Goal: Task Accomplishment & Management: Manage account settings

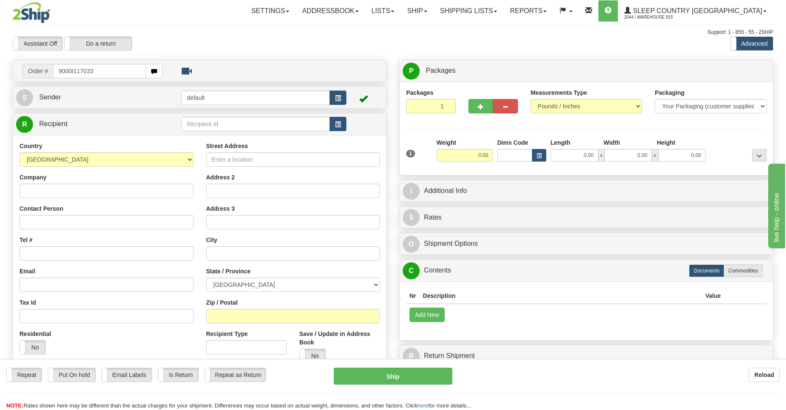
type input "9000I117033"
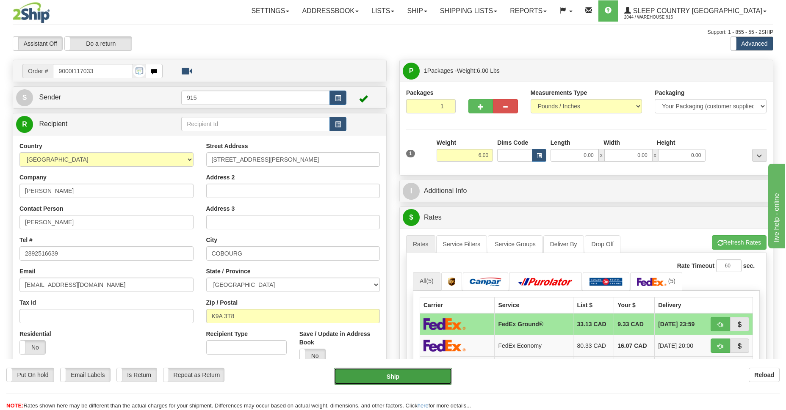
click at [384, 377] on button "Ship" at bounding box center [393, 376] width 118 height 17
type input "92"
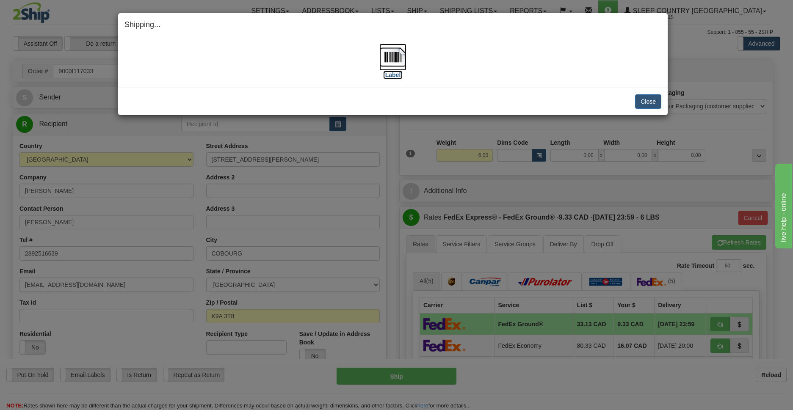
click at [398, 54] on img at bounding box center [392, 57] width 27 height 27
click at [647, 101] on button "Close" at bounding box center [648, 101] width 26 height 14
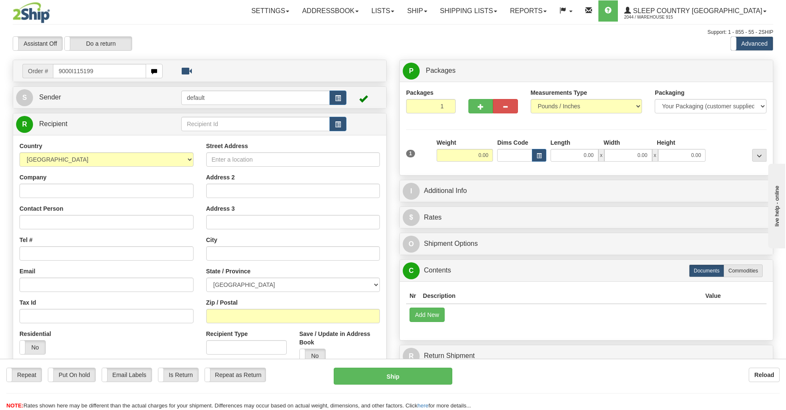
type input "9000I115199"
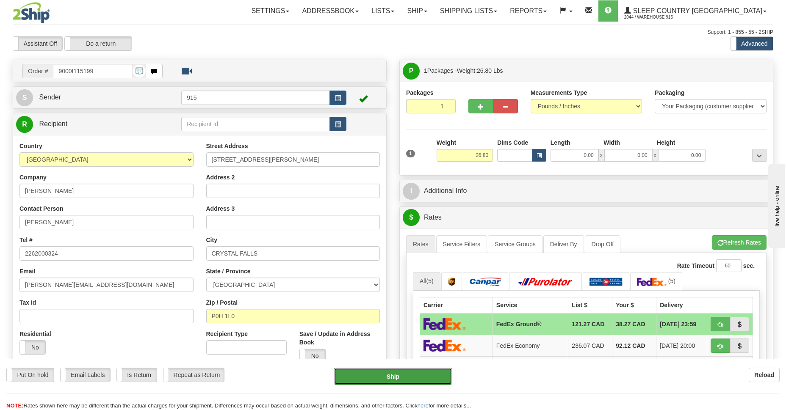
click at [378, 381] on button "Ship" at bounding box center [393, 376] width 118 height 17
type input "92"
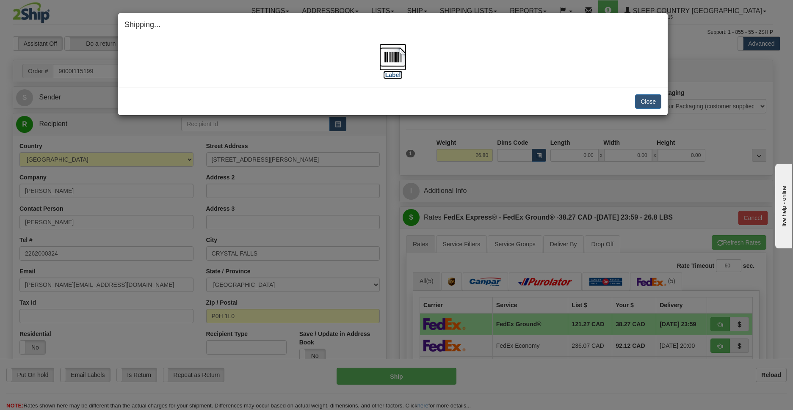
click at [401, 56] on img at bounding box center [392, 57] width 27 height 27
click at [655, 101] on button "Close" at bounding box center [648, 101] width 26 height 14
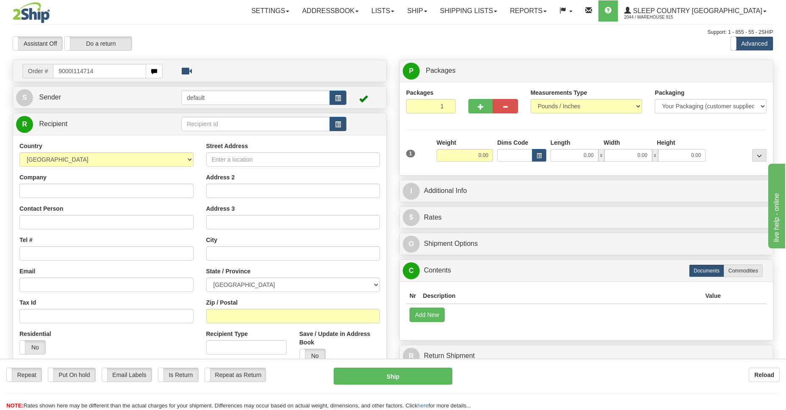
type input "9000I114714"
type input "9000I117033"
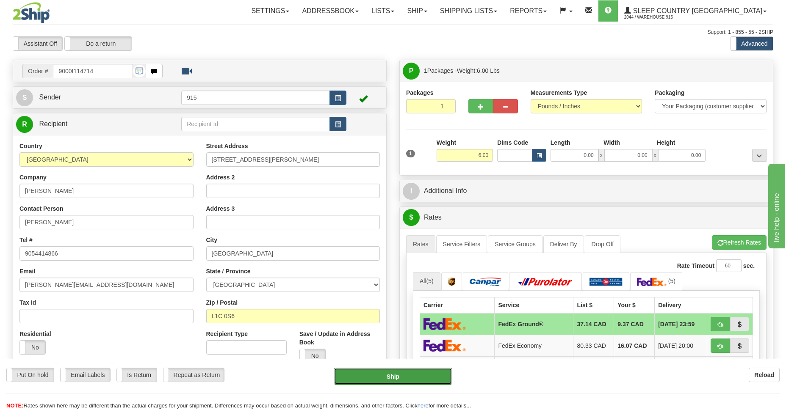
click at [385, 375] on button "Ship" at bounding box center [393, 376] width 118 height 17
type input "92"
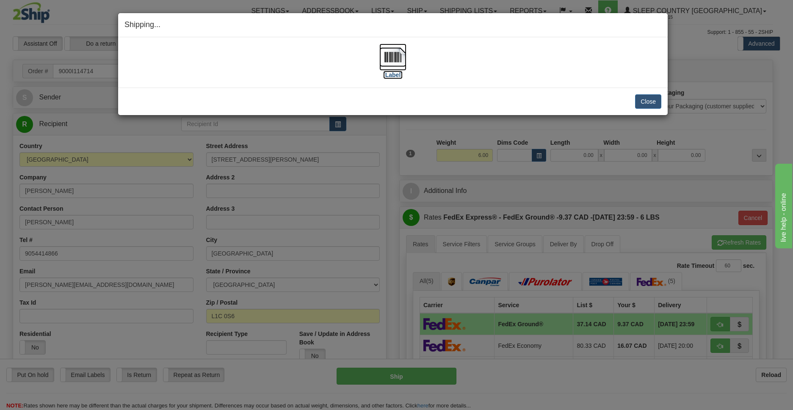
click at [392, 58] on img at bounding box center [392, 57] width 27 height 27
click at [642, 102] on button "Close" at bounding box center [648, 101] width 26 height 14
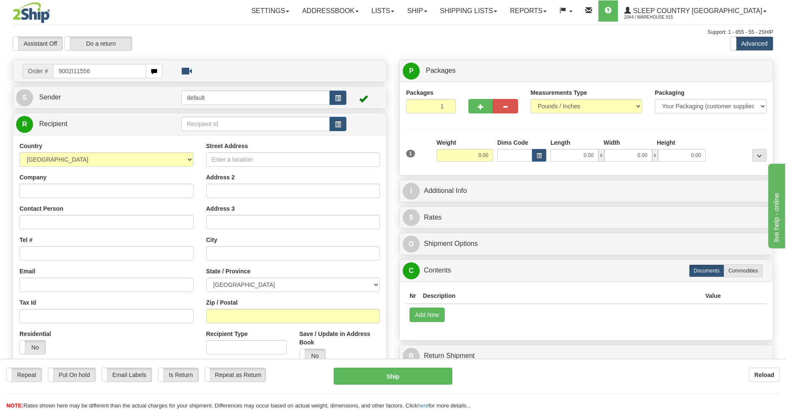
type input "9002I115566"
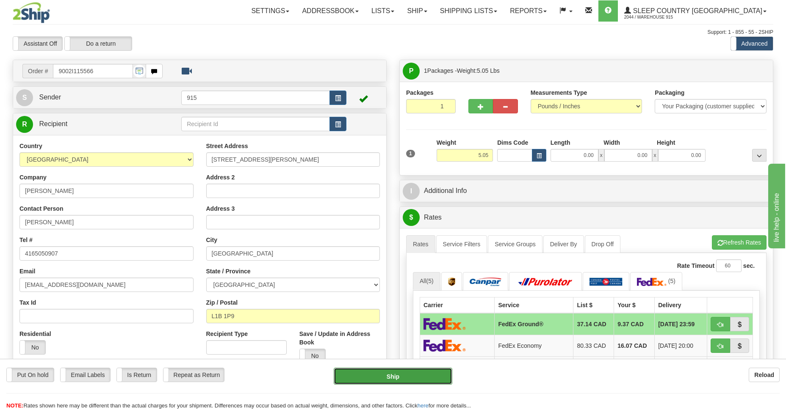
click at [386, 376] on button "Ship" at bounding box center [393, 376] width 118 height 17
type input "92"
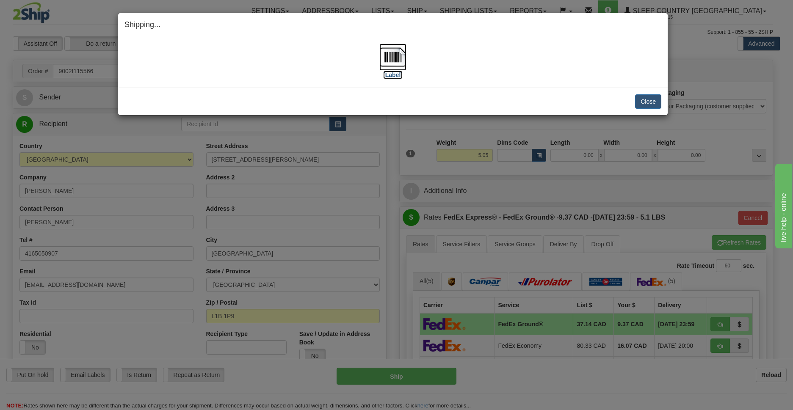
click at [396, 59] on img at bounding box center [392, 57] width 27 height 27
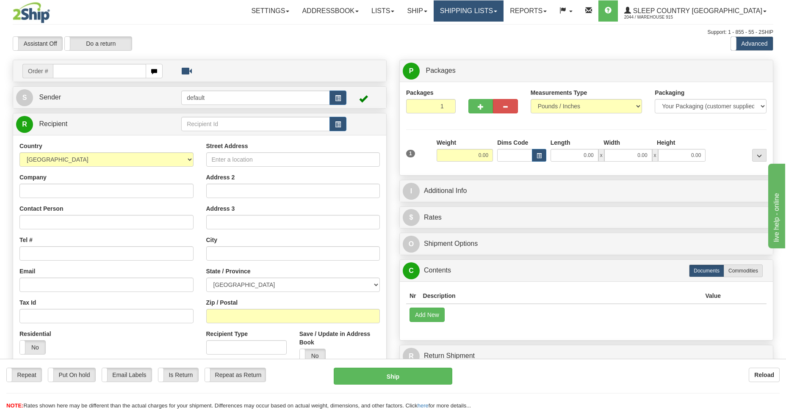
click at [488, 16] on link "Shipping lists" at bounding box center [468, 10] width 70 height 21
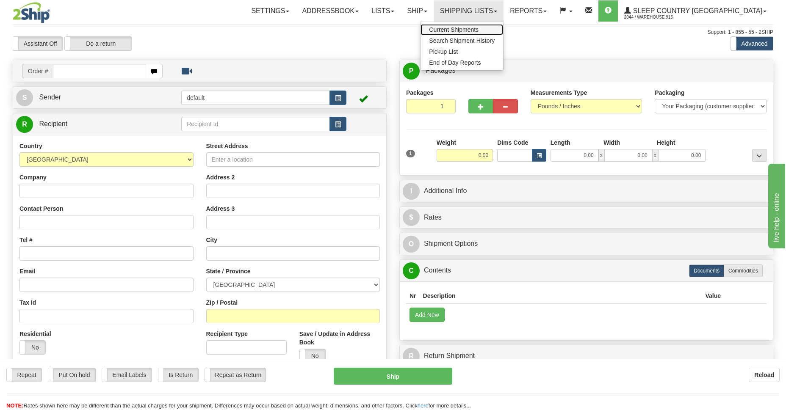
click at [478, 31] on span "Current Shipments" at bounding box center [454, 29] width 50 height 7
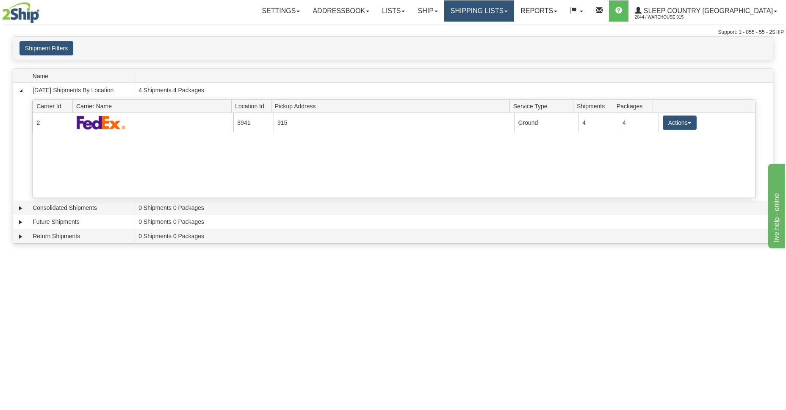
click at [514, 9] on link "Shipping lists" at bounding box center [479, 10] width 70 height 21
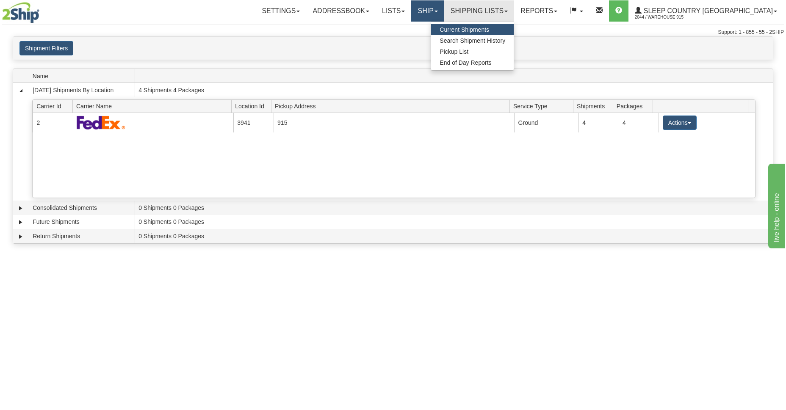
click at [444, 13] on link "Ship" at bounding box center [427, 10] width 33 height 21
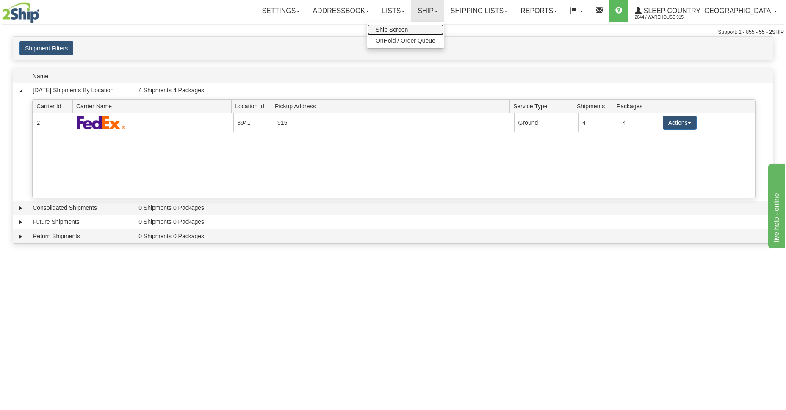
click at [408, 31] on span "Ship Screen" at bounding box center [392, 29] width 32 height 7
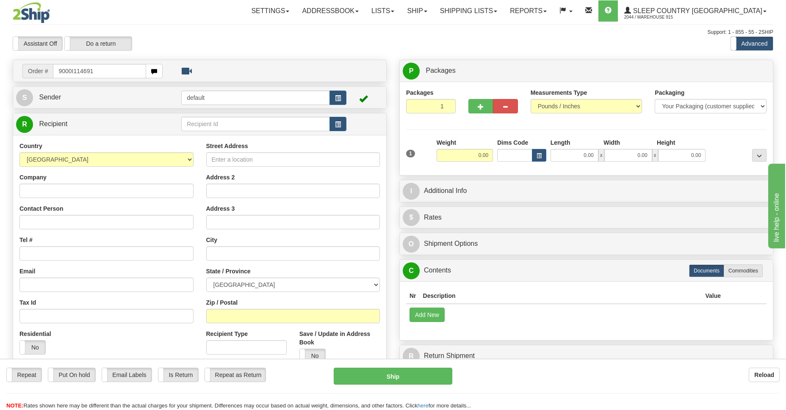
type input "9000I114691"
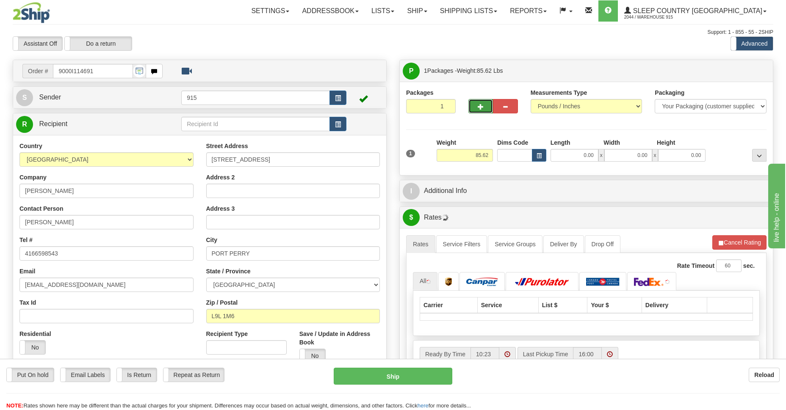
click at [480, 104] on span "button" at bounding box center [481, 107] width 6 height 6
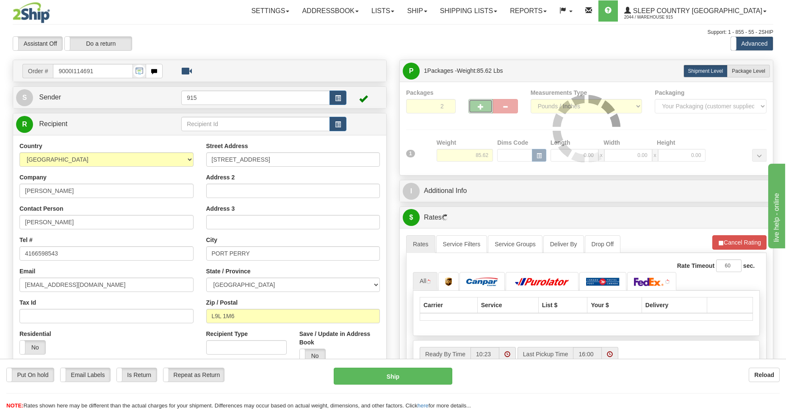
click at [481, 104] on div at bounding box center [586, 128] width 360 height 80
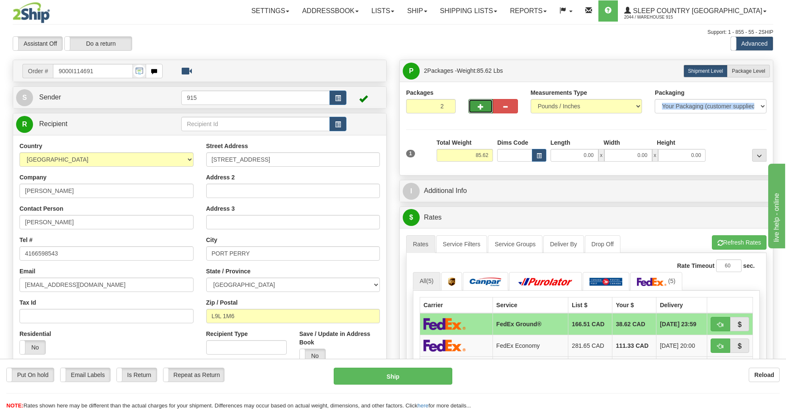
drag, startPoint x: 481, startPoint y: 104, endPoint x: 486, endPoint y: 104, distance: 4.7
click at [486, 104] on button "button" at bounding box center [480, 106] width 25 height 14
type input "3"
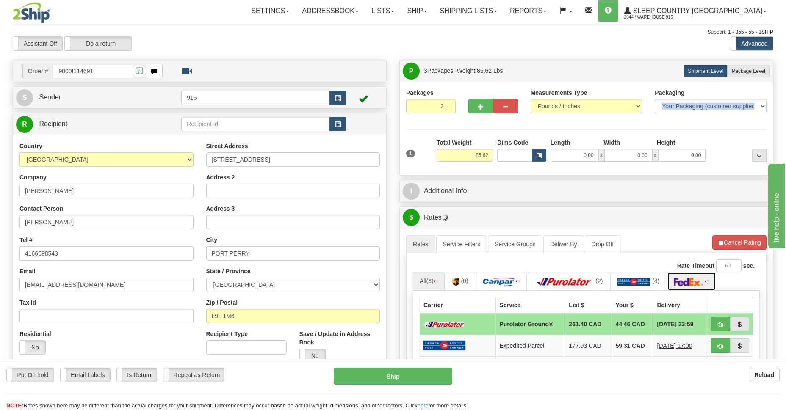
click at [685, 286] on img at bounding box center [689, 282] width 30 height 8
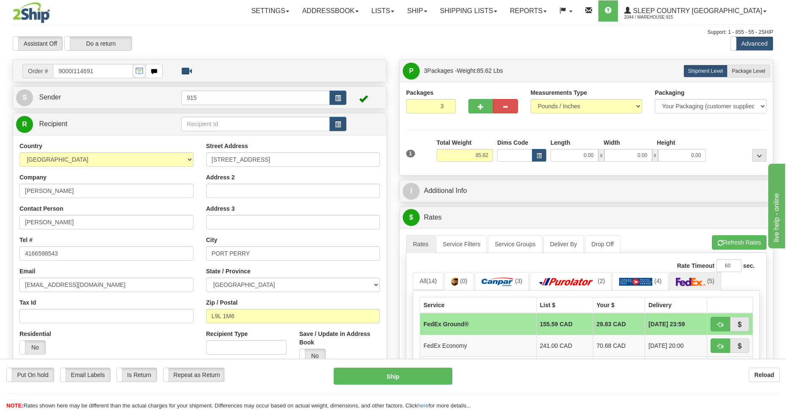
click at [512, 201] on div "I Additional Info" at bounding box center [586, 191] width 373 height 22
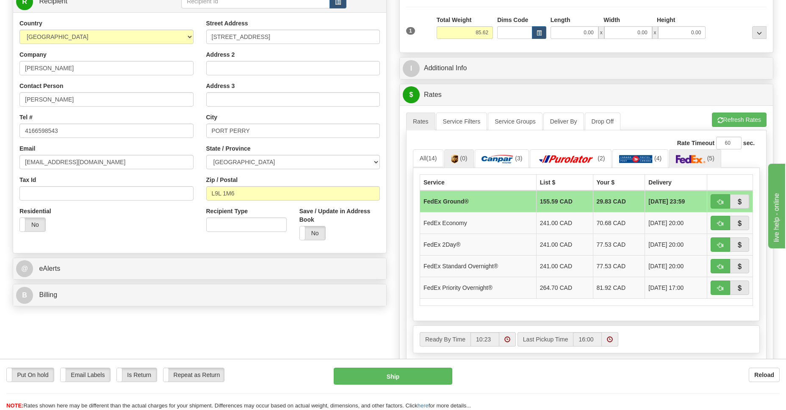
scroll to position [246, 0]
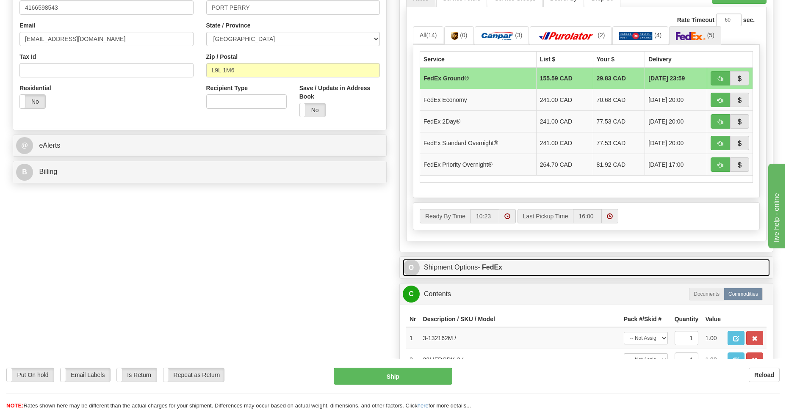
click at [461, 268] on link "O Shipment Options - FedEx" at bounding box center [586, 267] width 367 height 17
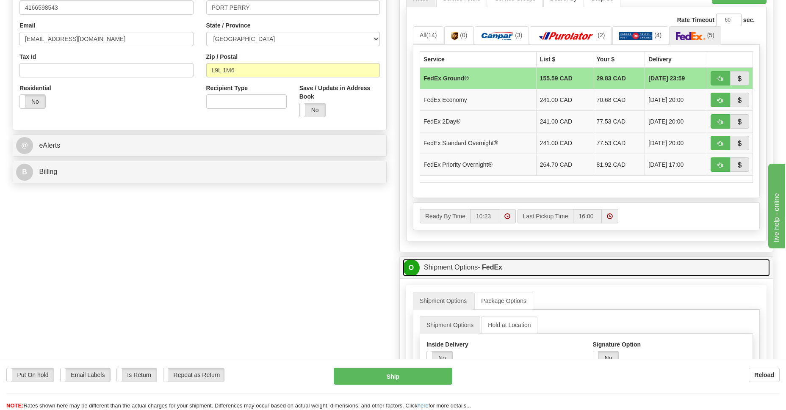
scroll to position [431, 0]
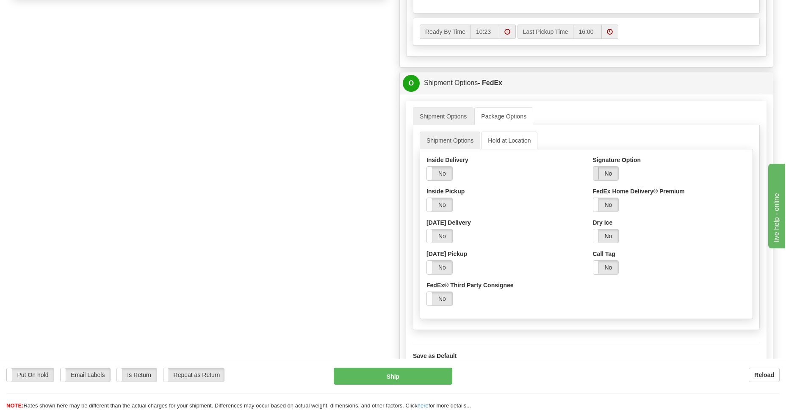
click at [595, 173] on span at bounding box center [593, 174] width 11 height 14
click at [657, 204] on select "Adult Direct Indirect No Signature Required Service Default" at bounding box center [628, 205] width 70 height 14
select select "2"
click at [593, 198] on select "Adult Direct Indirect No Signature Required Service Default" at bounding box center [628, 205] width 70 height 14
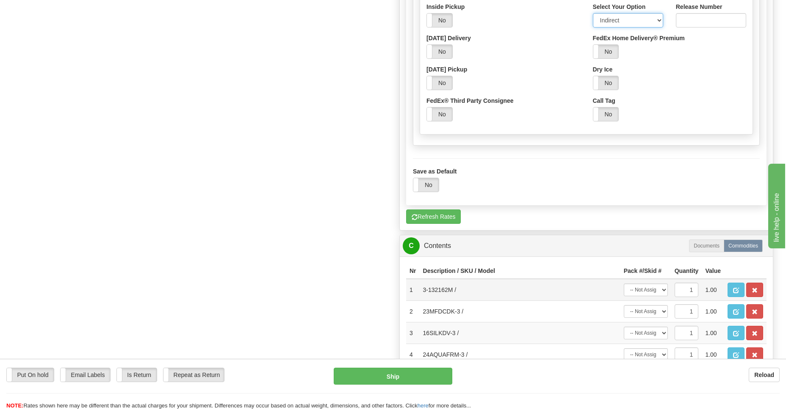
scroll to position [800, 0]
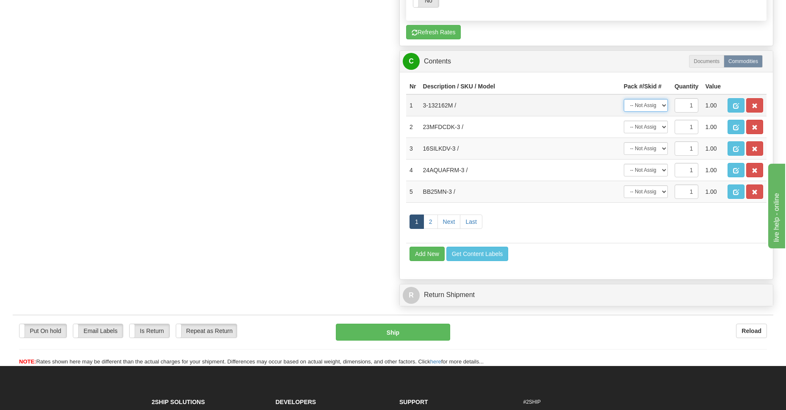
click at [660, 105] on select "-- Not Assigned -- Package 1 Package 2 Package 3" at bounding box center [646, 105] width 44 height 13
select select "0"
click at [624, 99] on select "-- Not Assigned -- Package 1 Package 2 Package 3" at bounding box center [646, 105] width 44 height 13
click at [662, 127] on select "-- Not Assigned -- Package 1 Package 2 Package 3" at bounding box center [646, 127] width 44 height 13
select select "1"
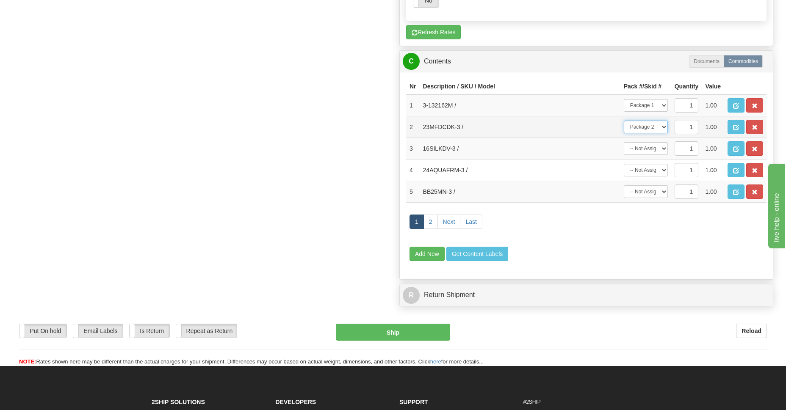
click at [624, 121] on select "-- Not Assigned -- Package 1 Package 2 Package 3" at bounding box center [646, 127] width 44 height 13
click at [663, 148] on select "-- Not Assigned -- Package 1 Package 2 Package 3" at bounding box center [646, 148] width 44 height 13
select select "1"
click at [624, 142] on select "-- Not Assigned -- Package 1 Package 2 Package 3" at bounding box center [646, 148] width 44 height 13
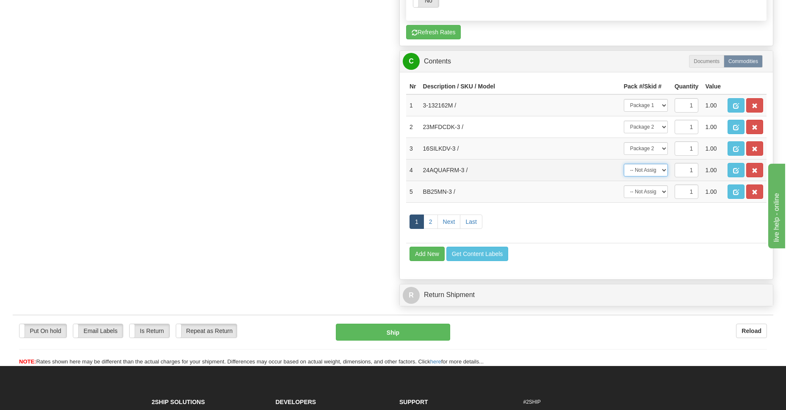
click at [661, 171] on select "-- Not Assigned -- Package 1 Package 2 Package 3" at bounding box center [646, 170] width 44 height 13
select select "2"
click at [624, 164] on select "-- Not Assigned -- Package 1 Package 2 Package 3" at bounding box center [646, 170] width 44 height 13
click at [664, 191] on select "-- Not Assigned -- Package 1 Package 2 Package 3" at bounding box center [646, 191] width 44 height 13
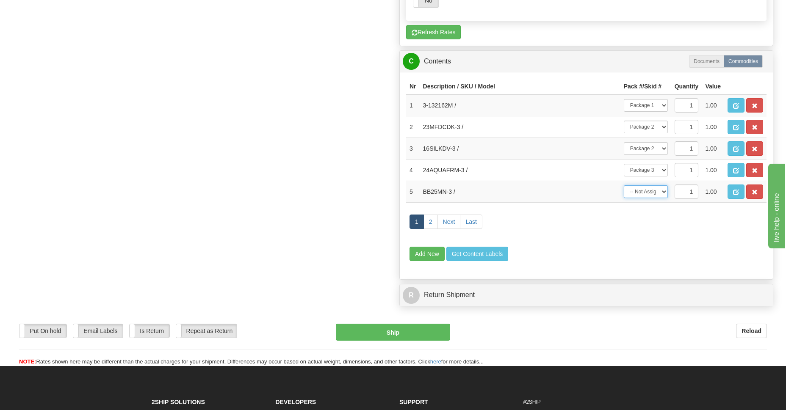
select select "2"
click at [624, 185] on select "-- Not Assigned -- Package 1 Package 2 Package 3" at bounding box center [646, 191] width 44 height 13
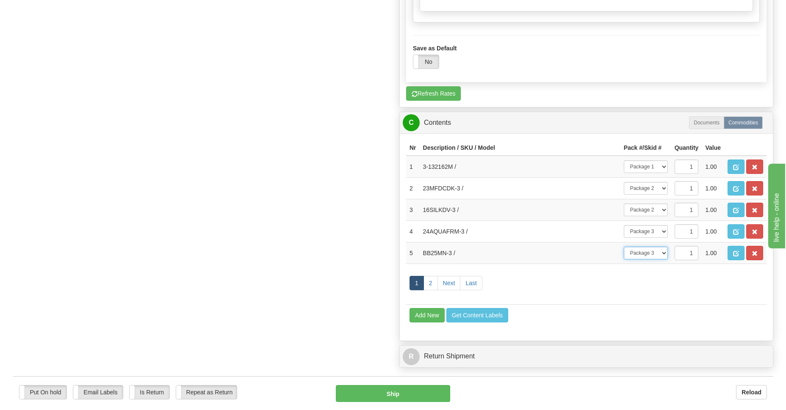
scroll to position [861, 0]
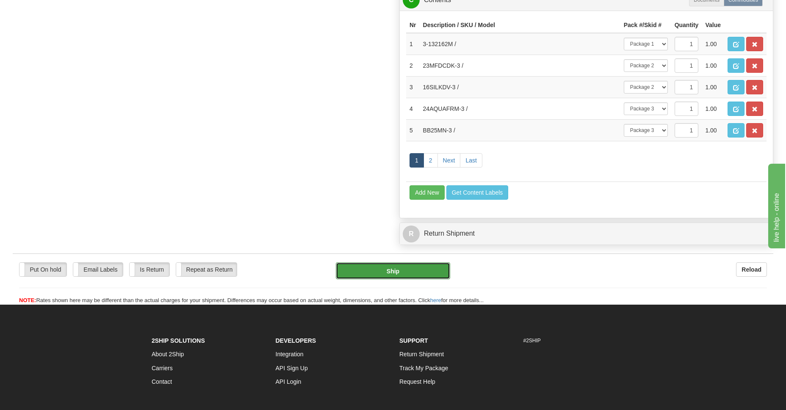
click at [427, 268] on button "Ship" at bounding box center [393, 270] width 114 height 17
type input "92"
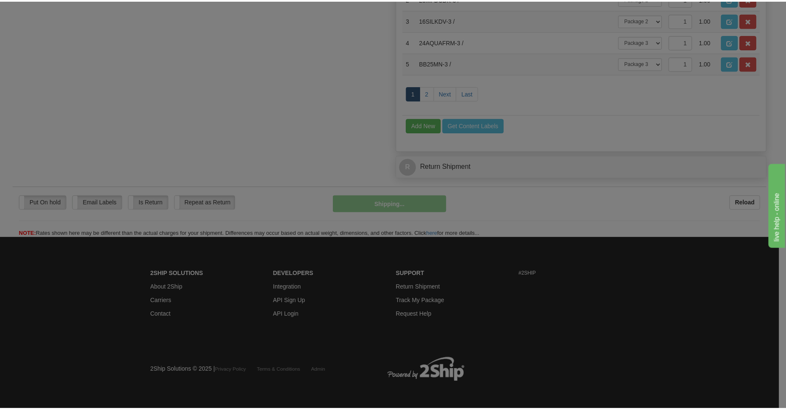
scroll to position [591, 0]
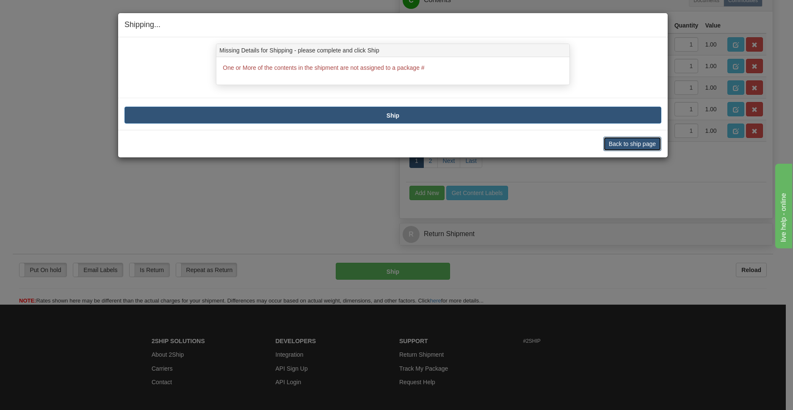
click at [613, 146] on button "Back to ship page" at bounding box center [632, 144] width 58 height 14
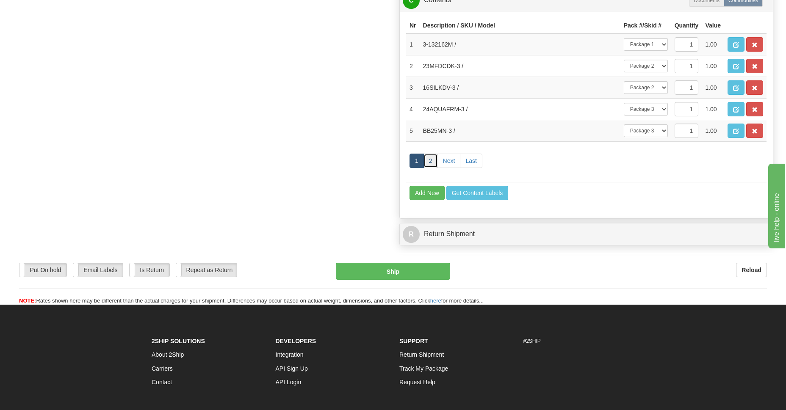
click at [428, 163] on link "2" at bounding box center [430, 161] width 14 height 14
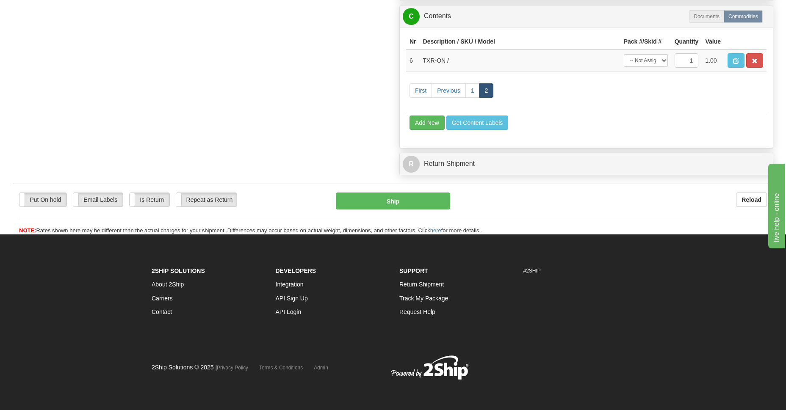
scroll to position [575, 0]
click at [661, 60] on select "-- Not Assigned -- Package 1 Package 2 Package 3" at bounding box center [646, 60] width 44 height 13
select select "0"
click at [624, 54] on select "-- Not Assigned -- Package 1 Package 2 Package 3" at bounding box center [646, 60] width 44 height 13
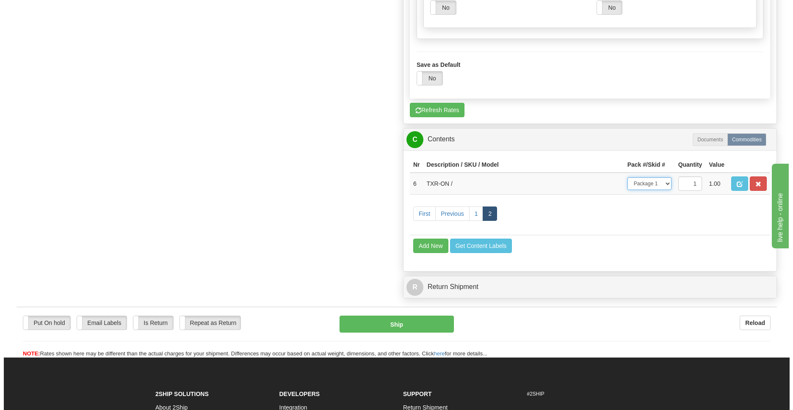
scroll to position [390, 0]
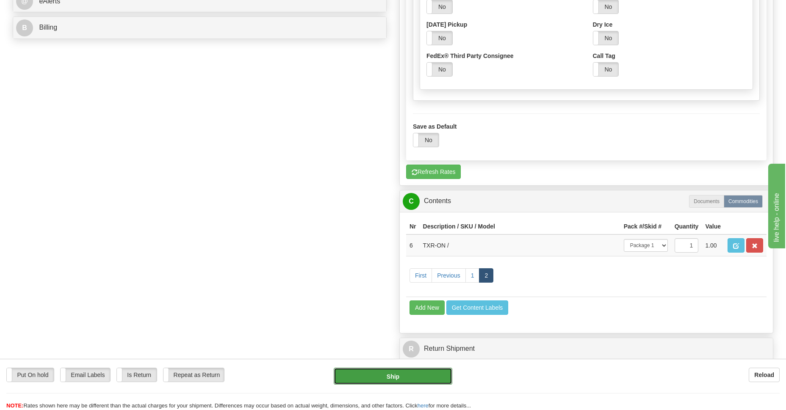
click at [365, 379] on button "Ship" at bounding box center [393, 376] width 118 height 17
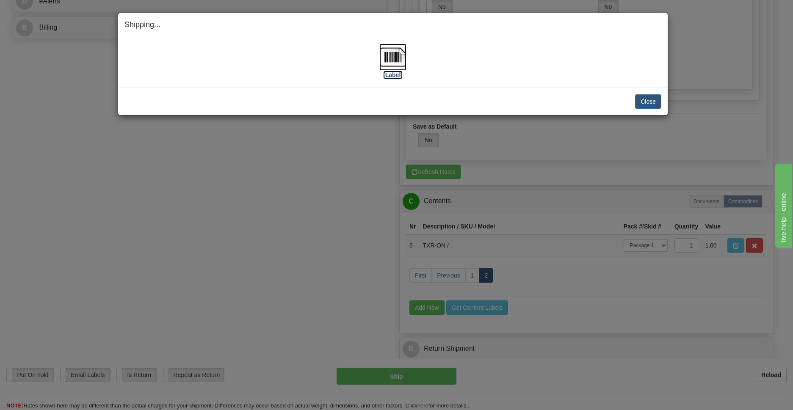
click at [398, 59] on img at bounding box center [392, 57] width 27 height 27
click at [643, 102] on button "Close" at bounding box center [648, 101] width 26 height 14
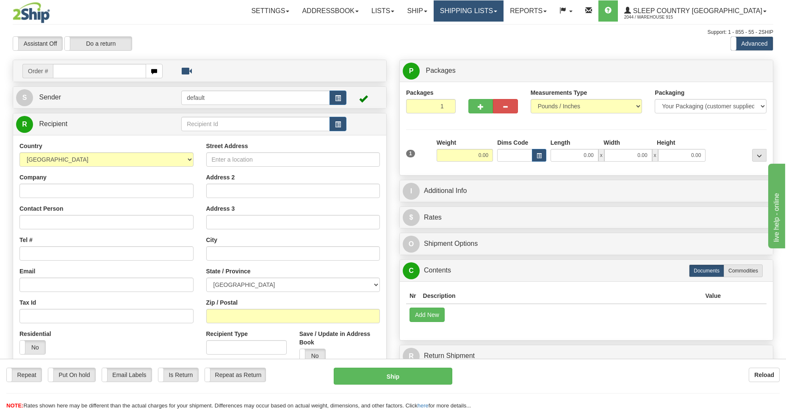
click at [503, 15] on link "Shipping lists" at bounding box center [468, 10] width 70 height 21
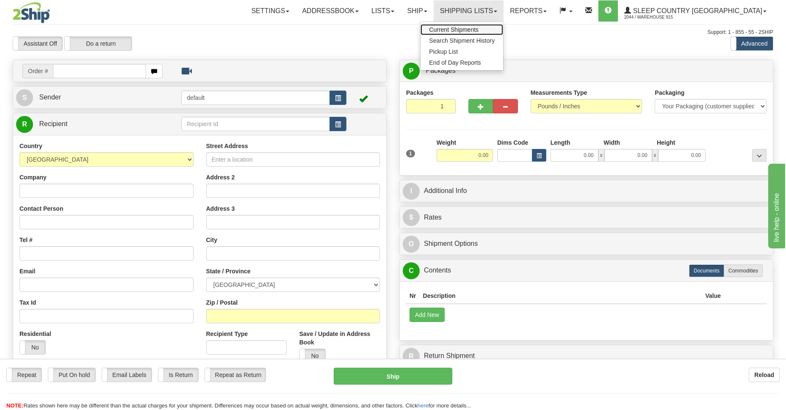
click at [478, 30] on span "Current Shipments" at bounding box center [454, 29] width 50 height 7
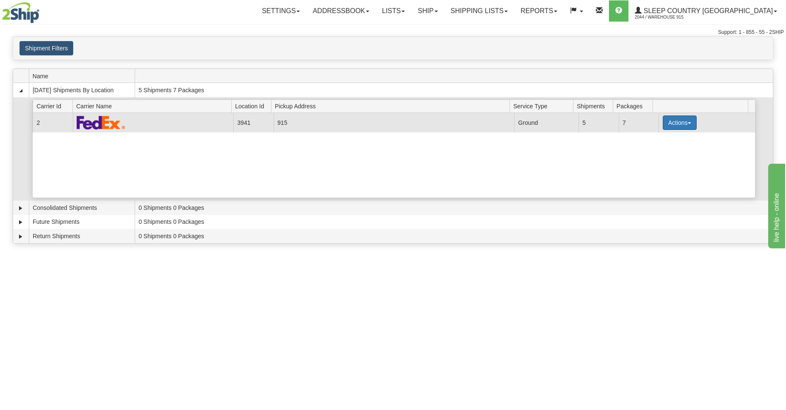
click at [683, 120] on button "Actions" at bounding box center [680, 123] width 34 height 14
click at [653, 140] on span "Details" at bounding box center [648, 138] width 23 height 6
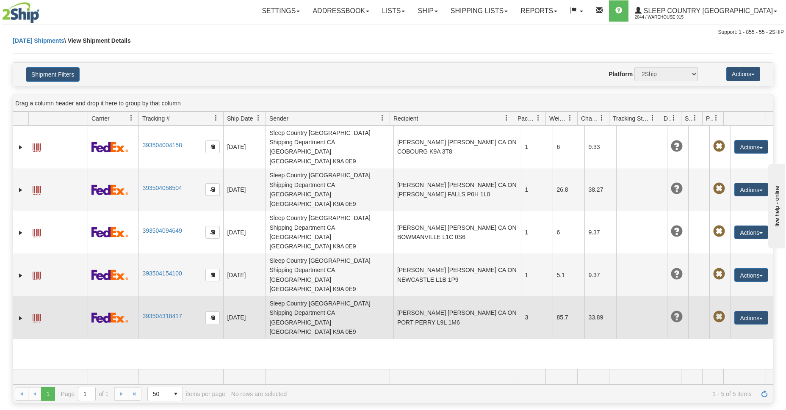
click at [34, 314] on span at bounding box center [37, 318] width 8 height 8
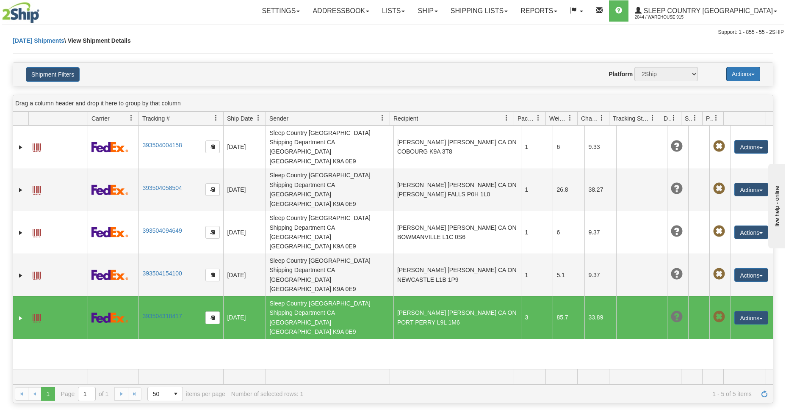
click at [748, 75] on button "Actions" at bounding box center [743, 74] width 34 height 14
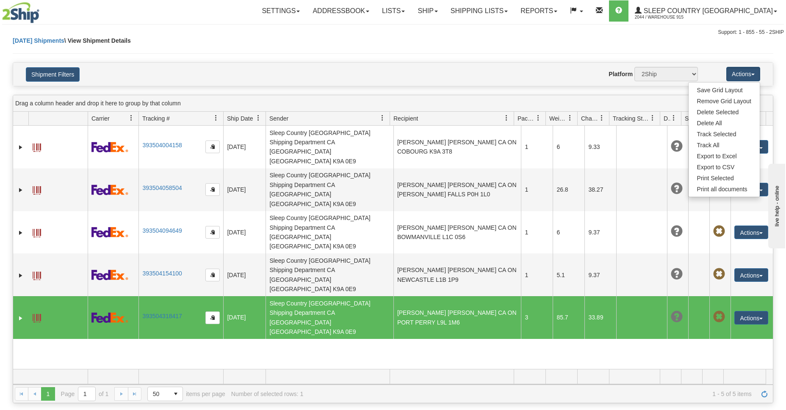
click at [445, 79] on div "Website Agent Nothing selected Client User Platform 2Ship Imported" at bounding box center [424, 74] width 560 height 14
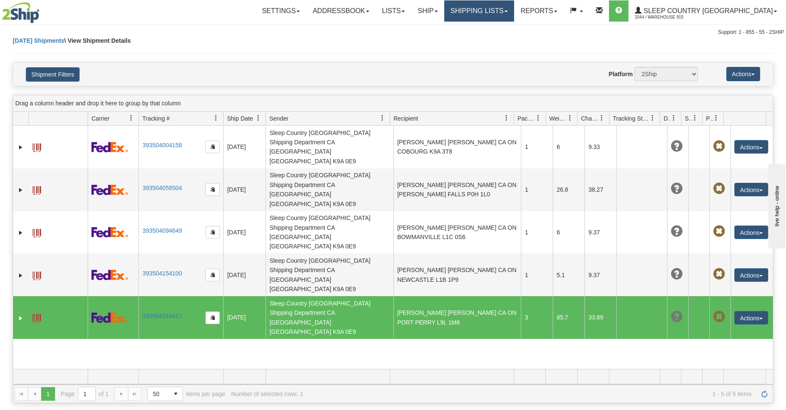
click at [505, 11] on link "Shipping lists" at bounding box center [479, 10] width 70 height 21
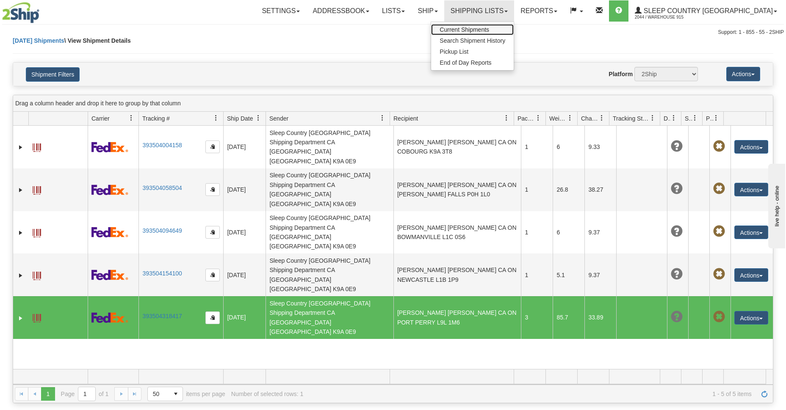
click at [489, 30] on span "Current Shipments" at bounding box center [464, 29] width 50 height 7
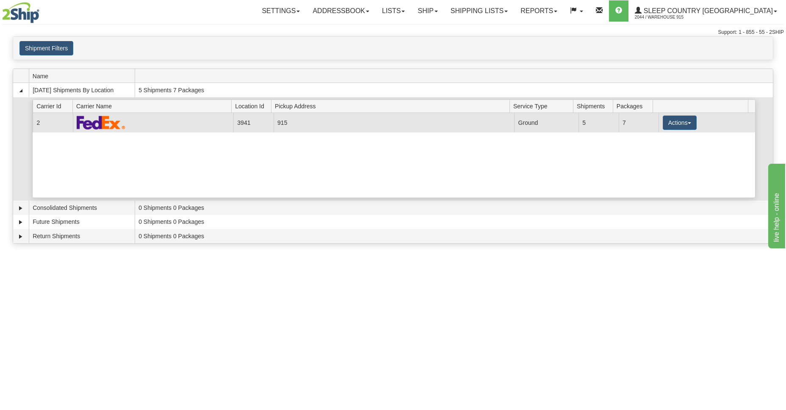
click at [695, 128] on td "Actions Details Close Pickup Zip Print" at bounding box center [706, 122] width 96 height 19
click at [679, 122] on button "Actions" at bounding box center [680, 123] width 34 height 14
click at [655, 152] on span "Close" at bounding box center [646, 149] width 19 height 6
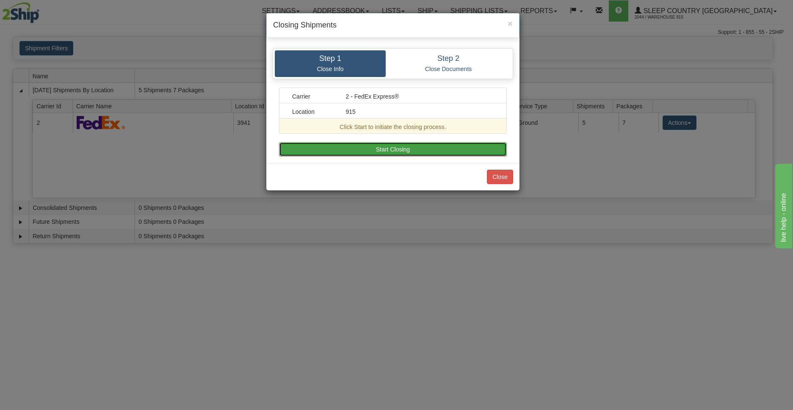
click at [366, 147] on button "Start Closing" at bounding box center [393, 149] width 228 height 14
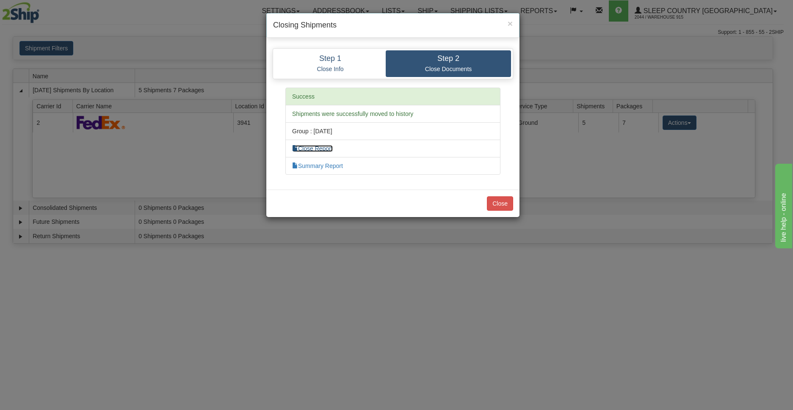
click at [303, 148] on link "Close Report" at bounding box center [312, 148] width 41 height 7
click at [497, 200] on button "Close" at bounding box center [500, 203] width 26 height 14
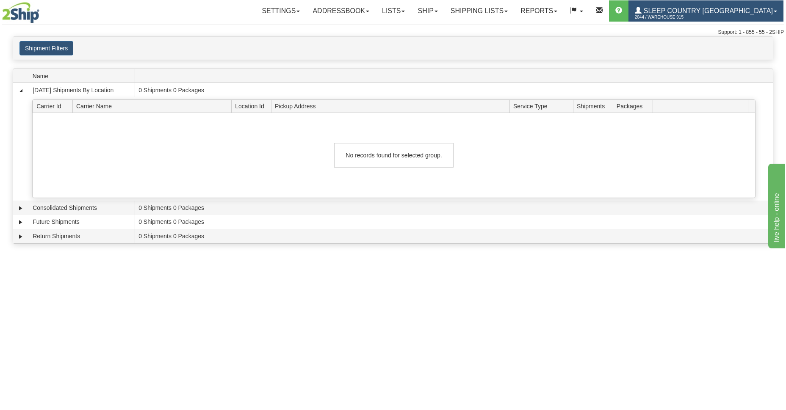
click at [680, 16] on span "2044 / Warehouse 915" at bounding box center [667, 17] width 64 height 8
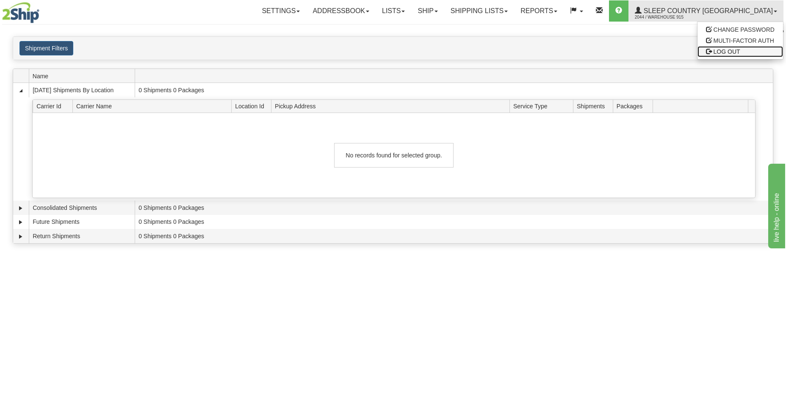
click at [712, 54] on link "LOG OUT" at bounding box center [740, 51] width 86 height 11
